Goal: Obtain resource: Obtain resource

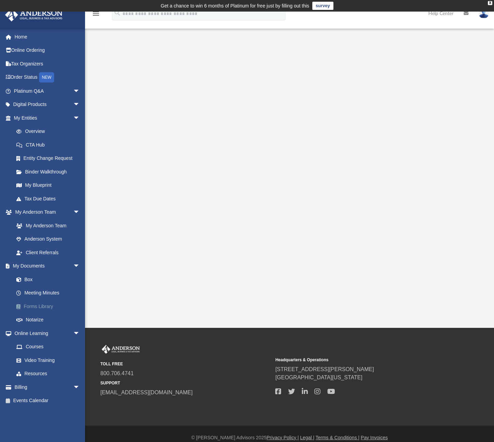
click at [47, 302] on link "Forms Library" at bounding box center [50, 306] width 81 height 14
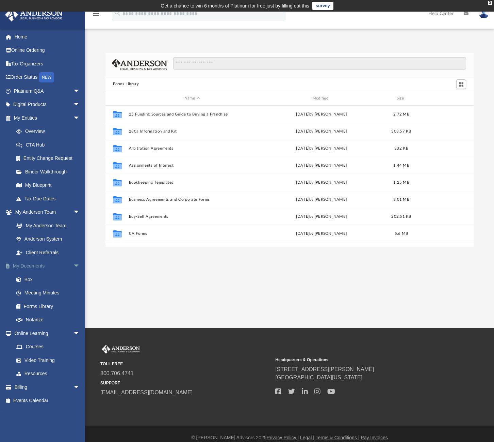
scroll to position [150, 363]
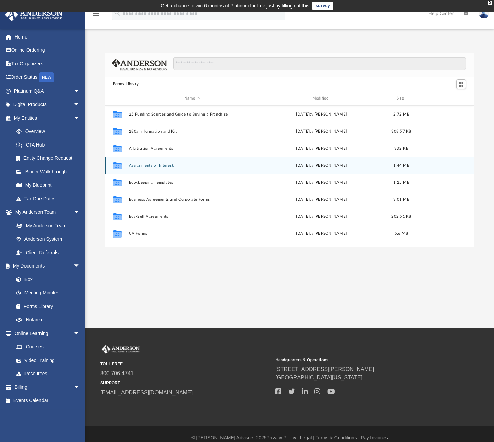
click at [170, 164] on button "Assignments of Interest" at bounding box center [192, 165] width 127 height 4
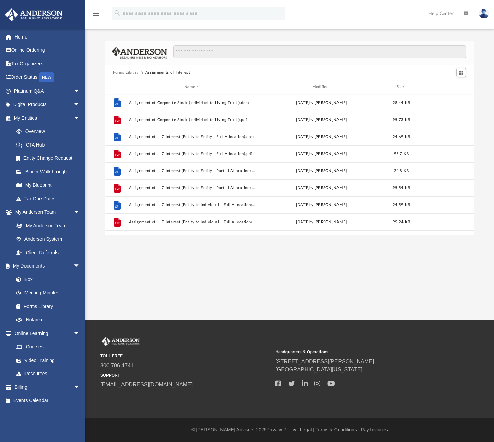
scroll to position [0, 0]
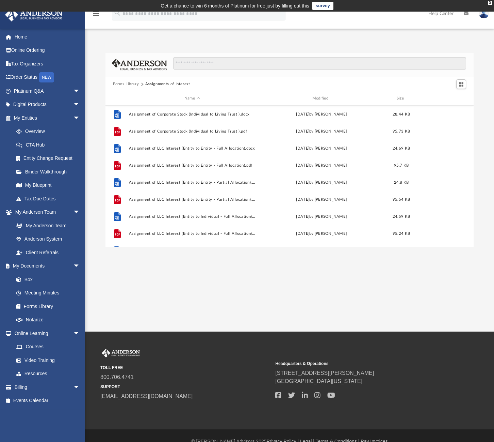
click at [134, 83] on button "Forms Library" at bounding box center [126, 84] width 26 height 6
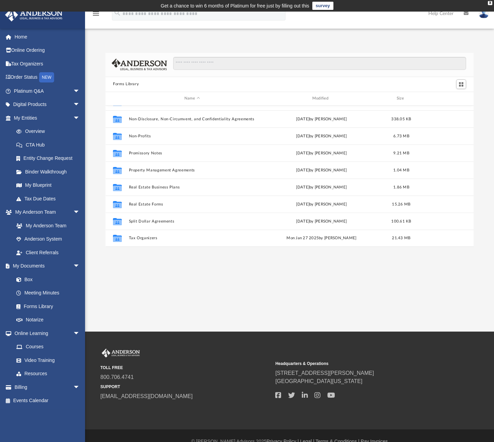
scroll to position [3, 0]
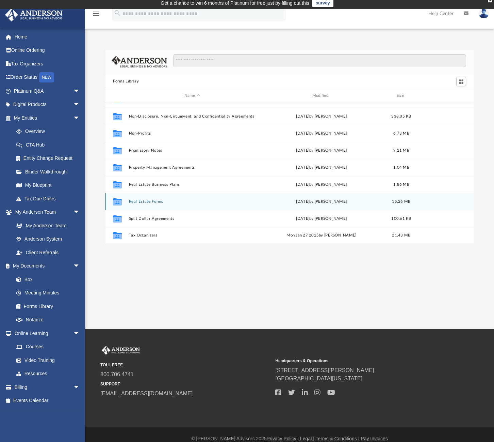
click at [152, 204] on div "Collaborated Folder Real Estate Forms [DATE] by [PERSON_NAME] 15.26 MB" at bounding box center [290, 201] width 368 height 17
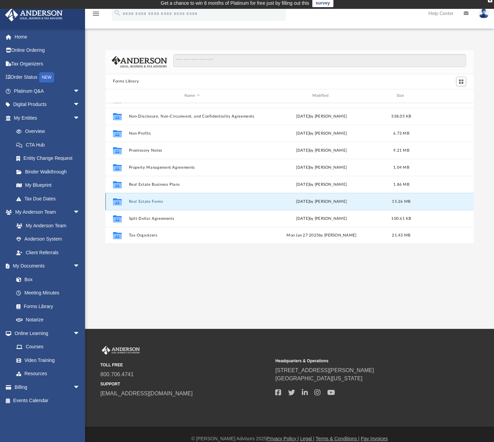
click at [152, 202] on button "Real Estate Forms" at bounding box center [192, 201] width 127 height 4
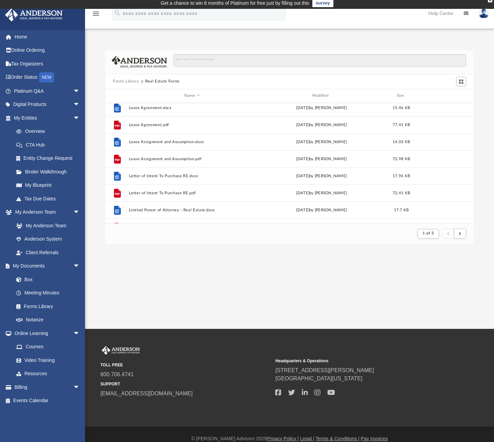
scroll to position [444, 0]
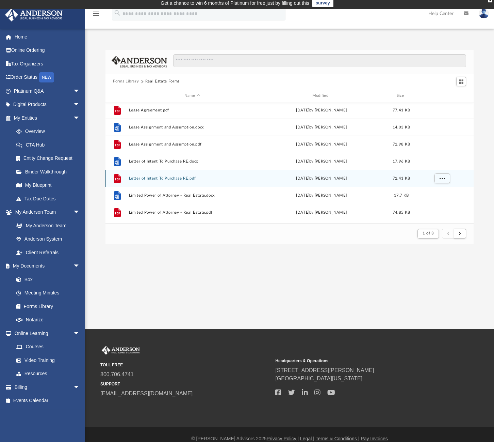
click at [174, 178] on button "Letter of Intent To Purchase RE.pdf" at bounding box center [192, 178] width 127 height 4
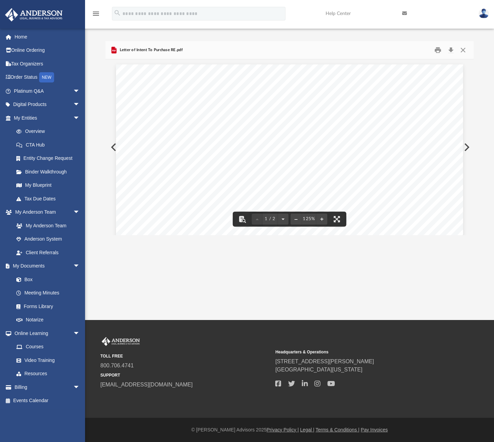
scroll to position [0, 0]
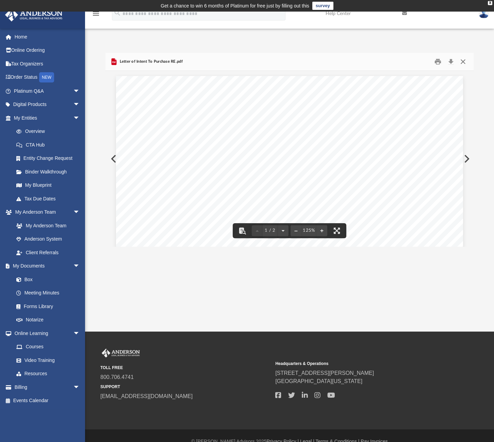
click at [460, 61] on button "Close" at bounding box center [463, 61] width 12 height 11
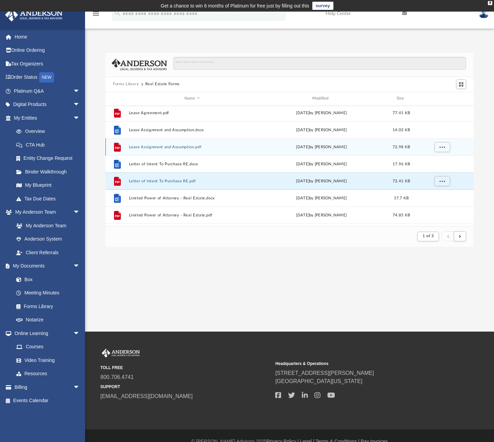
click at [170, 147] on button "Lease Assignment and Assumption.pdf" at bounding box center [192, 147] width 127 height 4
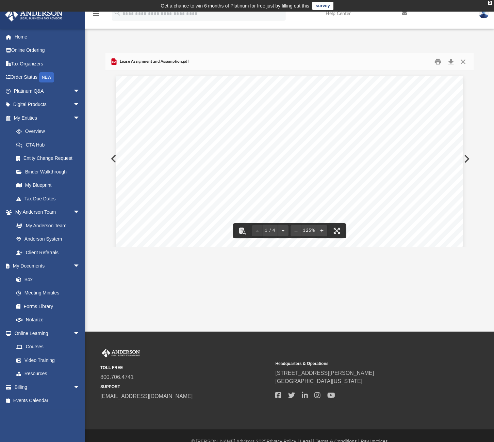
click at [464, 60] on button "Close" at bounding box center [463, 61] width 12 height 11
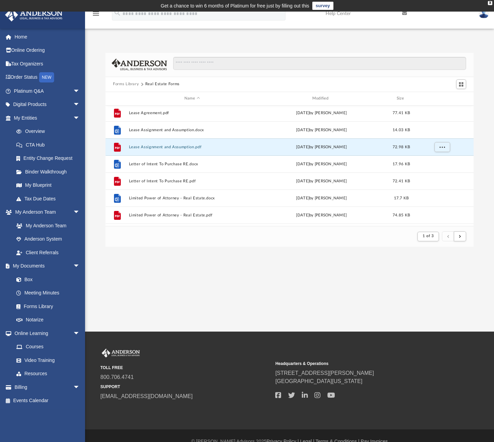
click at [125, 85] on button "Forms Library" at bounding box center [126, 84] width 26 height 6
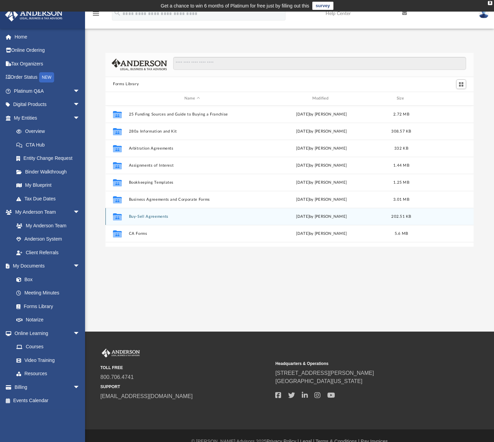
click at [159, 214] on button "Buy-Sell Agreements" at bounding box center [192, 216] width 127 height 4
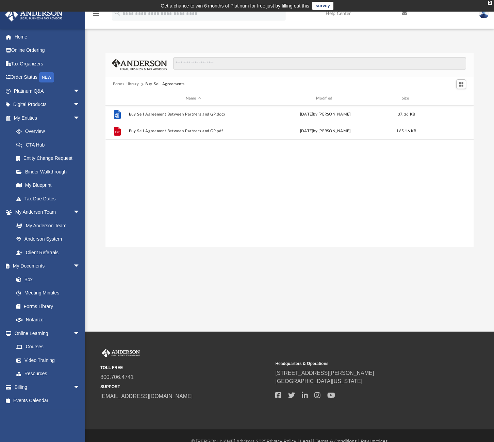
click at [131, 82] on button "Forms Library" at bounding box center [126, 84] width 26 height 6
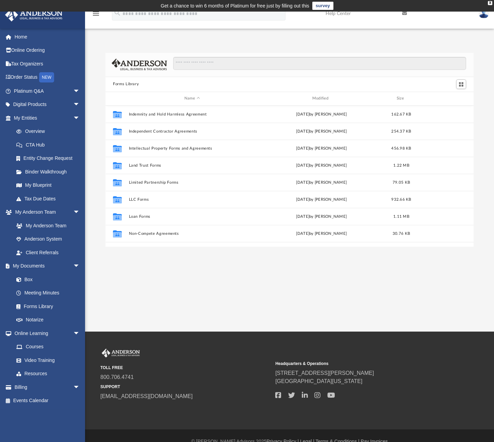
scroll to position [270, 0]
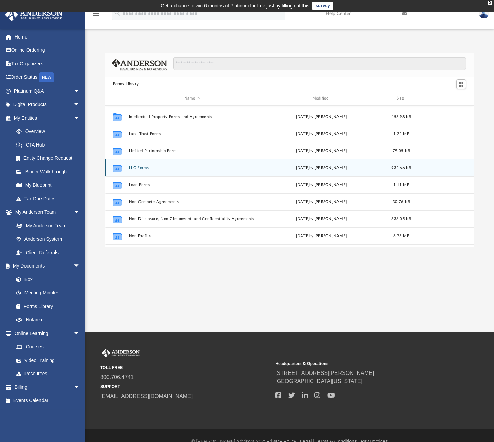
click at [192, 165] on div "Collaborated Folder LLC Forms [DATE] by [PERSON_NAME] 932.66 KB" at bounding box center [290, 167] width 368 height 17
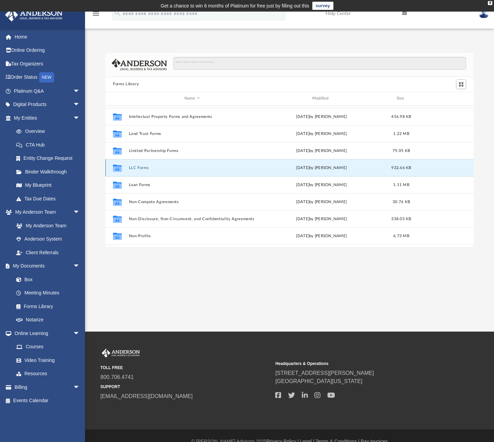
click at [142, 168] on button "LLC Forms" at bounding box center [192, 167] width 127 height 4
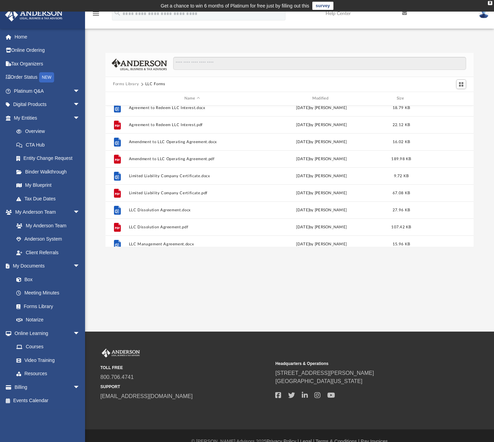
scroll to position [17, 0]
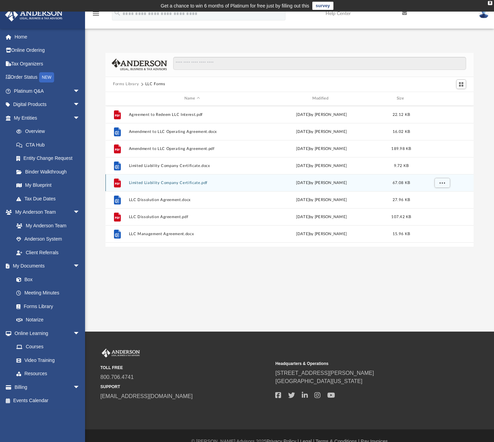
click at [176, 182] on button "Limited Liability Company Certificate.pdf" at bounding box center [192, 182] width 127 height 4
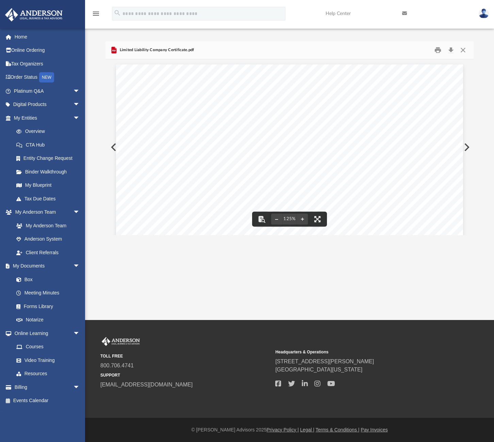
scroll to position [0, 0]
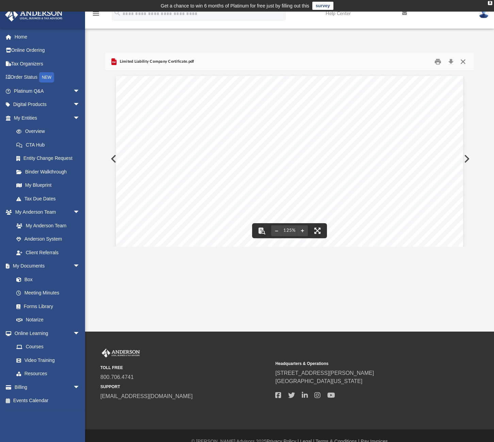
click at [464, 62] on button "Close" at bounding box center [463, 61] width 12 height 11
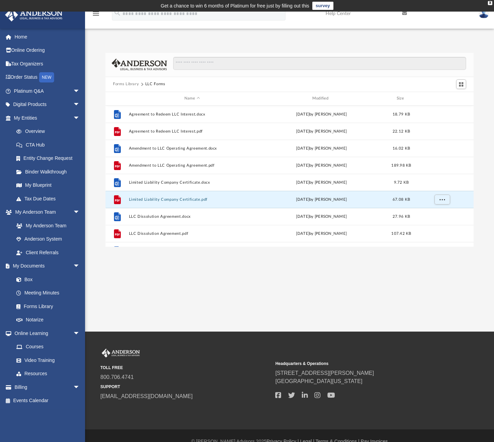
click at [133, 83] on button "Forms Library" at bounding box center [126, 84] width 26 height 6
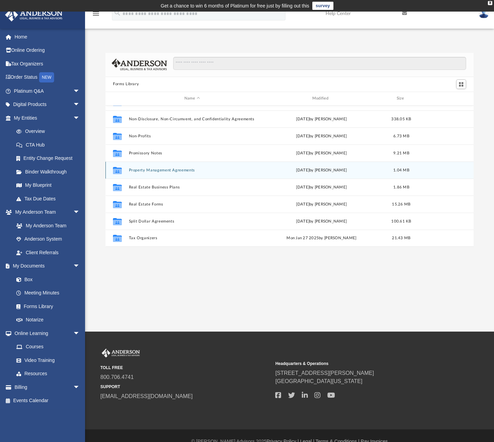
scroll to position [12, 0]
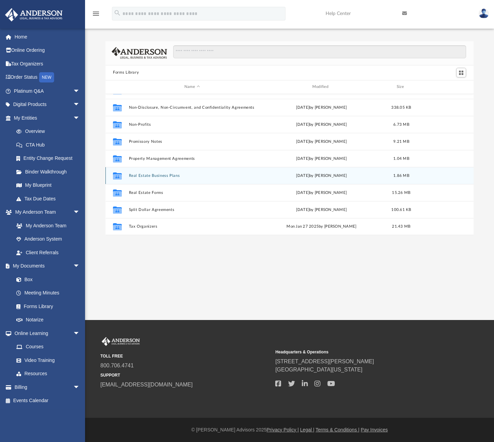
click at [161, 181] on div "Collaborated Folder Real Estate Business Plans [DATE] by [PERSON_NAME] 1.86 MB" at bounding box center [290, 175] width 368 height 17
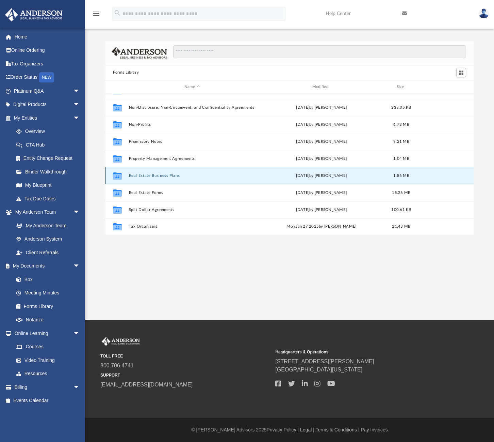
click at [164, 177] on button "Real Estate Business Plans" at bounding box center [192, 175] width 127 height 4
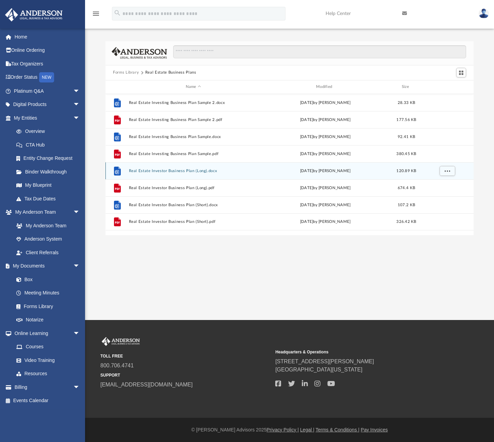
scroll to position [0, 0]
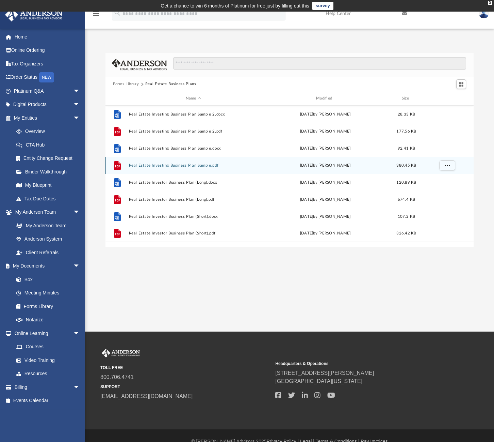
click at [175, 166] on button "Real Estate Investing Business Plan Sample.pdf" at bounding box center [193, 165] width 129 height 4
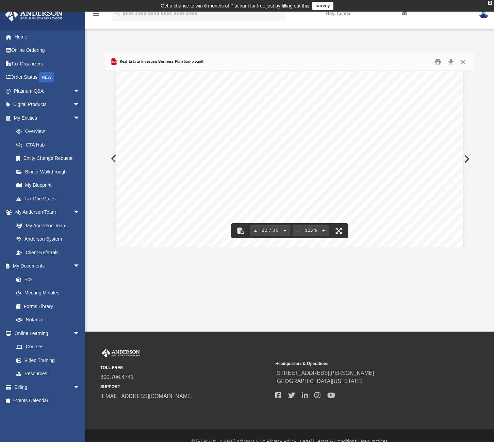
scroll to position [9960, 0]
click at [466, 65] on button "Close" at bounding box center [463, 61] width 12 height 11
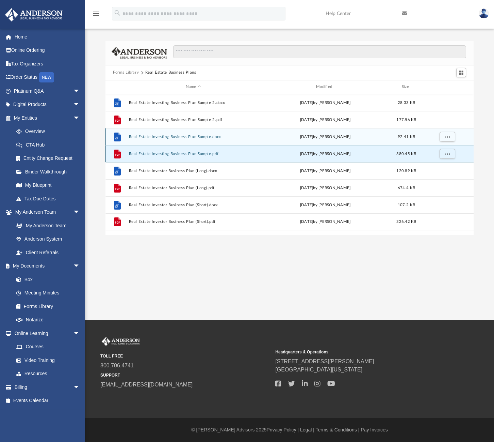
scroll to position [0, 0]
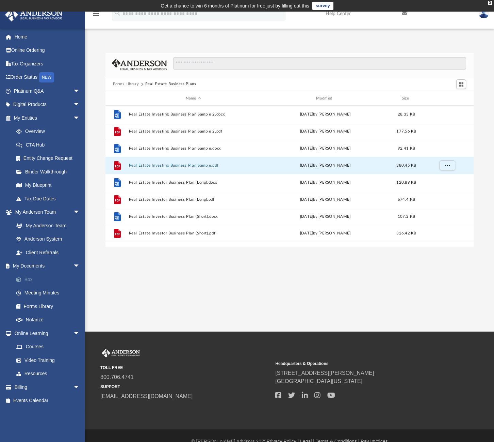
click at [28, 273] on link "Box" at bounding box center [50, 279] width 81 height 14
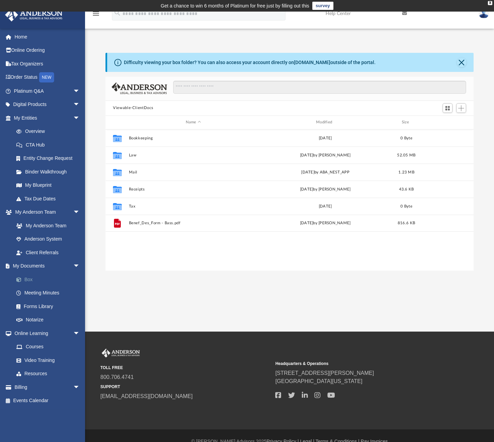
scroll to position [150, 363]
click at [37, 344] on link "Courses" at bounding box center [50, 347] width 81 height 14
